Goal: Check status: Check status

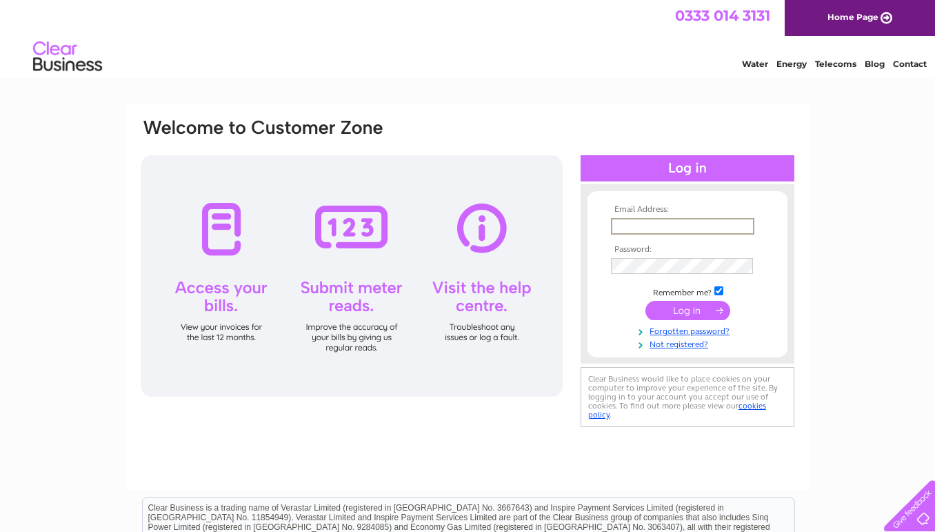
type input "bluebramblegallery@gmail.com"
click at [681, 314] on input "submit" at bounding box center [688, 308] width 85 height 19
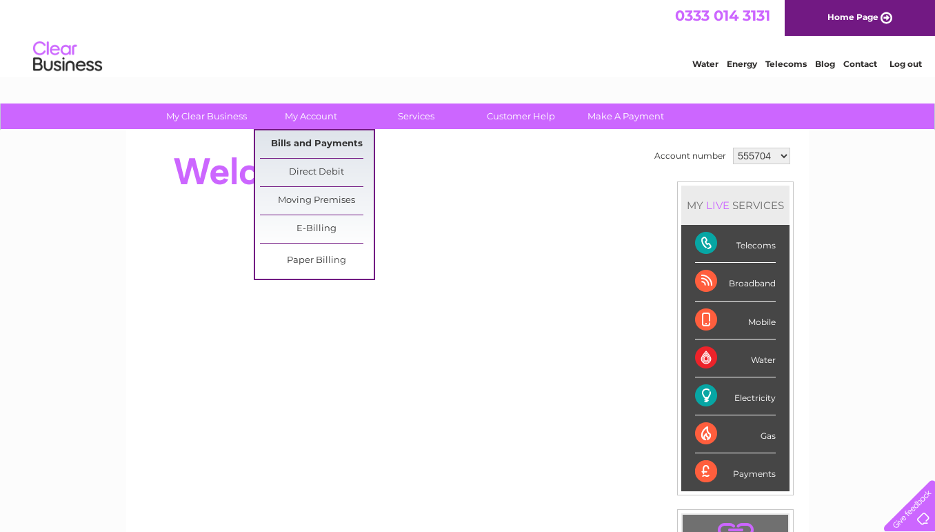
click at [308, 150] on link "Bills and Payments" at bounding box center [317, 144] width 114 height 28
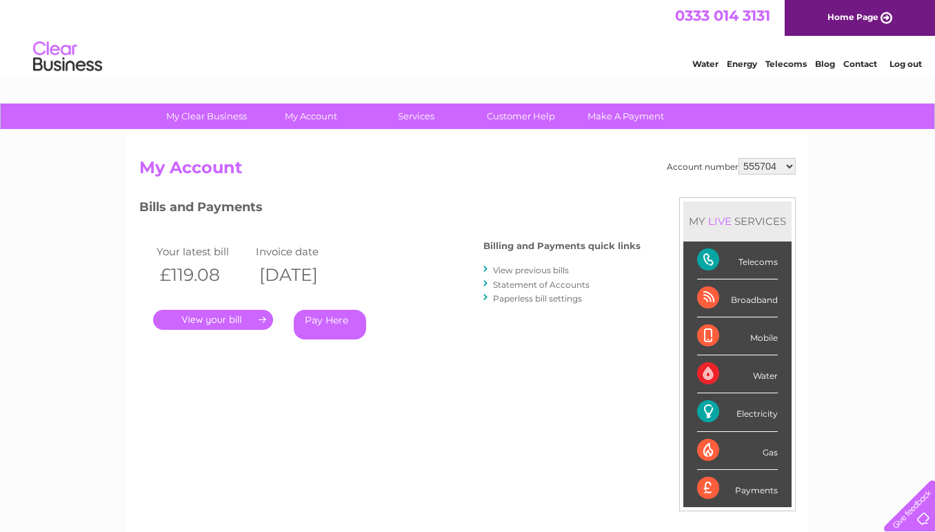
click at [210, 319] on link "." at bounding box center [213, 320] width 120 height 20
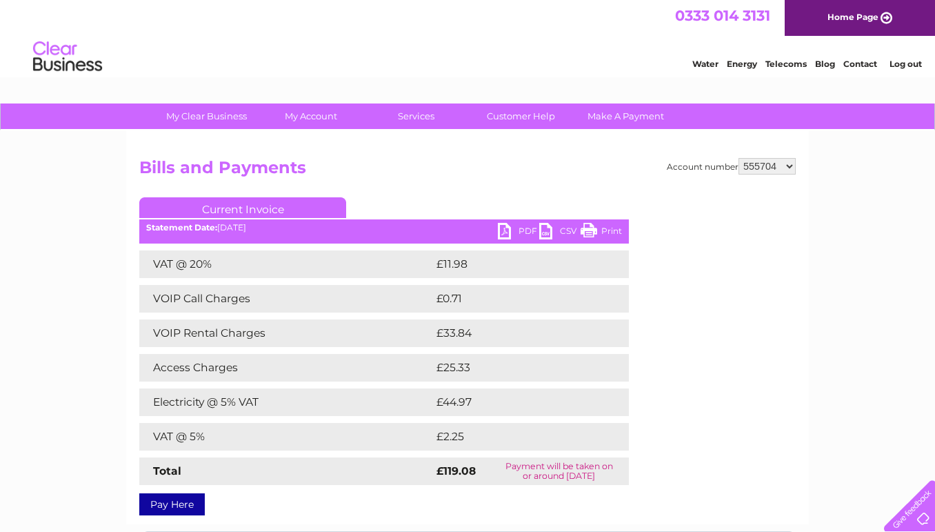
click at [587, 230] on link "Print" at bounding box center [601, 233] width 41 height 20
